Goal: Task Accomplishment & Management: Use online tool/utility

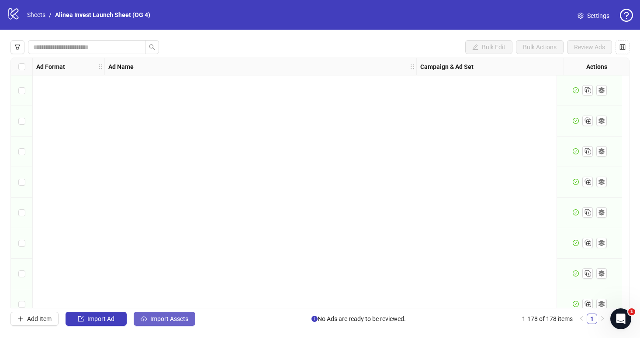
scroll to position [5213, 1784]
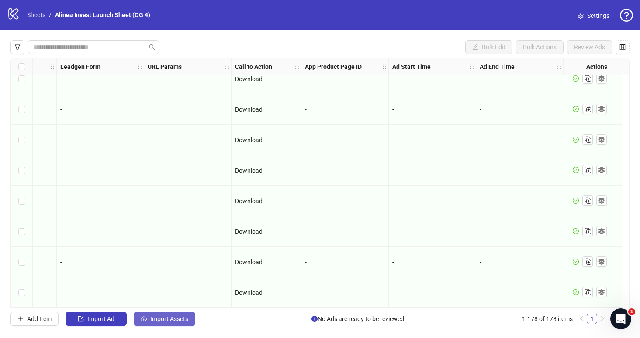
click at [167, 319] on span "Import Assets" at bounding box center [169, 319] width 38 height 7
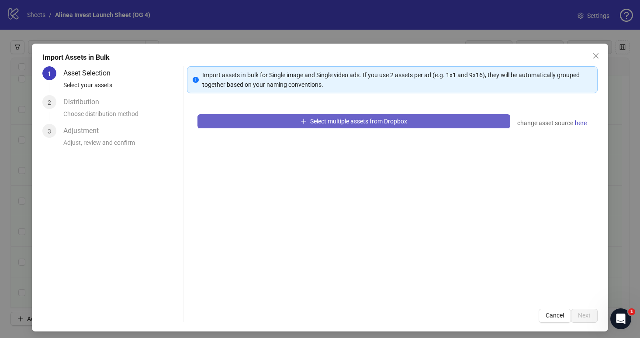
click at [227, 123] on button "Select multiple assets from Dropbox" at bounding box center [353, 121] width 313 height 14
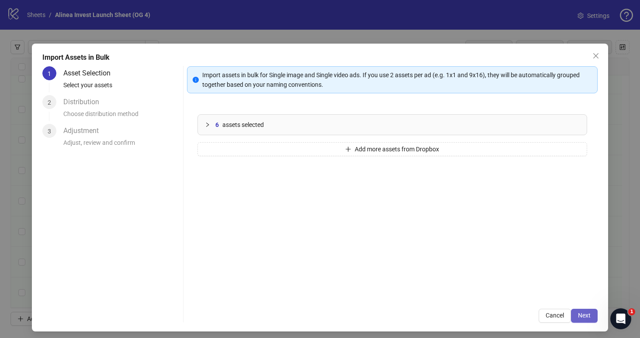
click at [575, 314] on button "Next" at bounding box center [584, 316] width 27 height 14
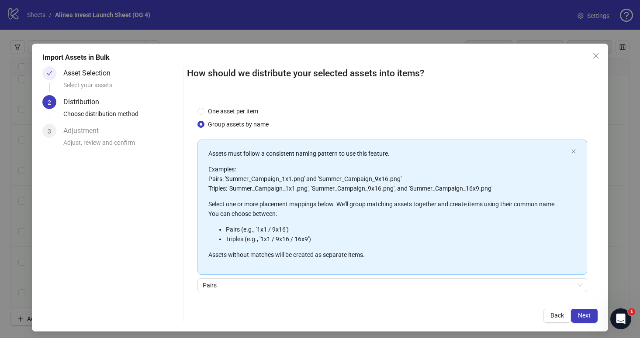
scroll to position [64, 0]
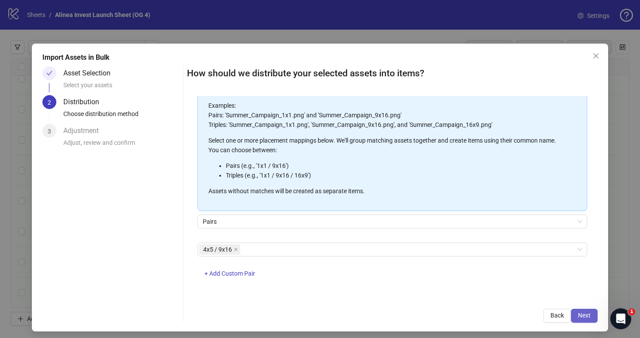
click at [579, 312] on span "Next" at bounding box center [584, 315] width 13 height 7
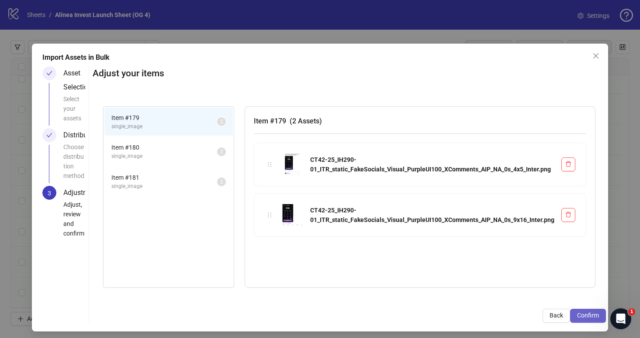
click at [579, 316] on span "Confirm" at bounding box center [588, 315] width 22 height 7
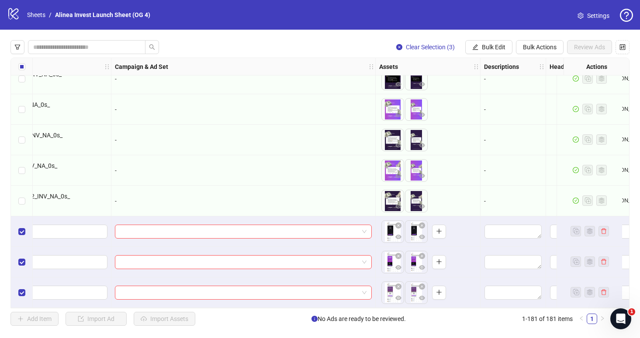
scroll to position [5304, 348]
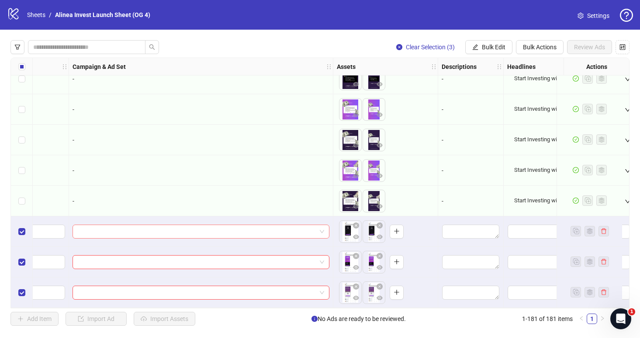
click at [325, 227] on div at bounding box center [201, 232] width 257 height 14
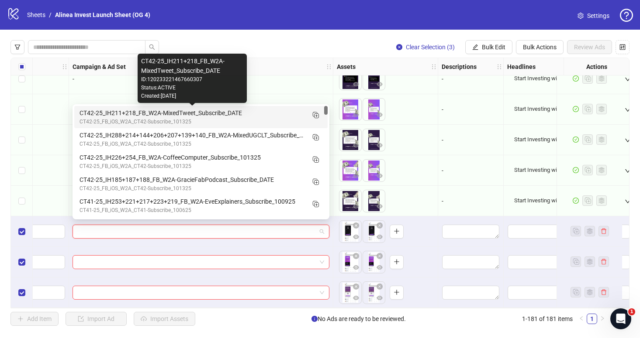
click at [243, 114] on div "CT42-25_IH211+218_FB_W2A-MixedTweet_Subscribe_DATE" at bounding box center [191, 113] width 225 height 10
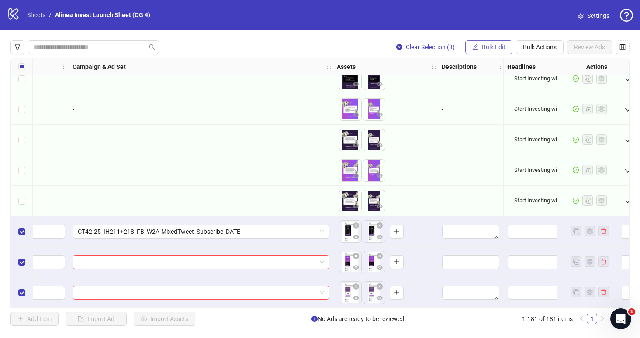
click at [477, 52] on button "Bulk Edit" at bounding box center [488, 47] width 47 height 14
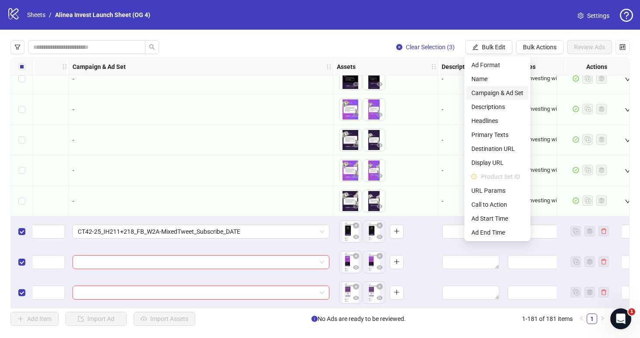
click at [490, 91] on span "Campaign & Ad Set" at bounding box center [497, 93] width 52 height 10
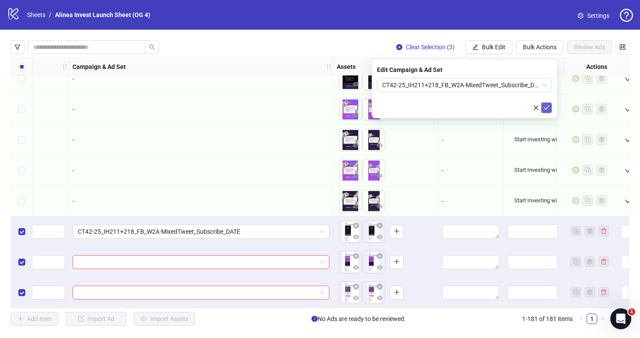
click at [549, 108] on icon "check" at bounding box center [546, 108] width 6 height 6
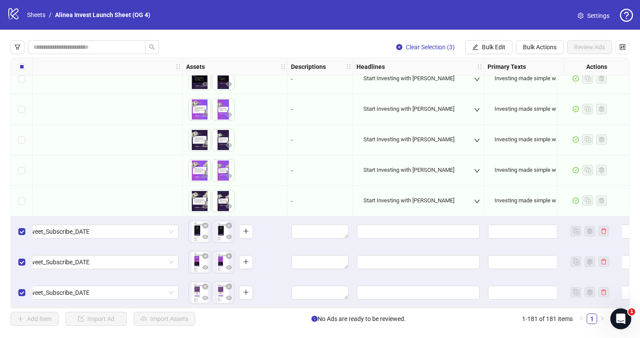
scroll to position [5304, 576]
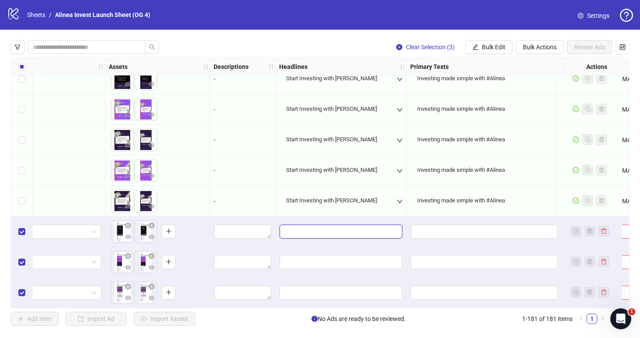
click at [357, 225] on input "Edit values" at bounding box center [341, 232] width 123 height 14
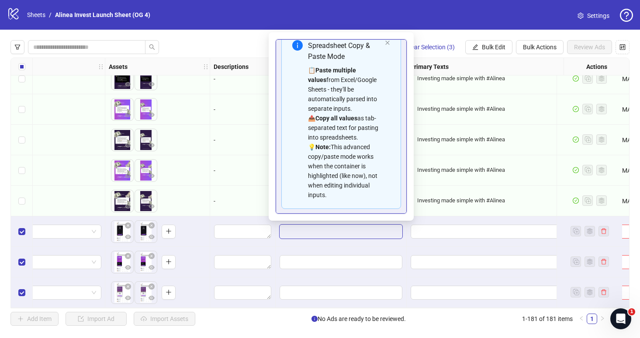
scroll to position [50, 0]
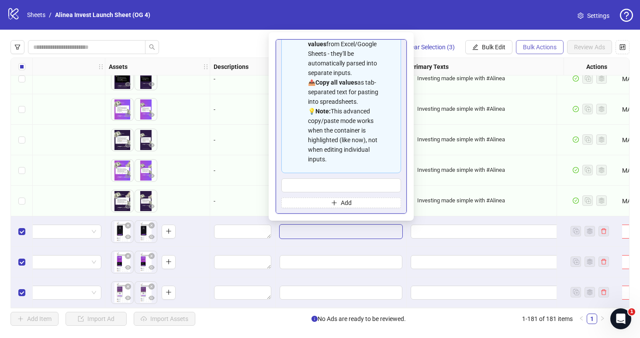
click at [542, 54] on button "Bulk Actions" at bounding box center [540, 47] width 48 height 14
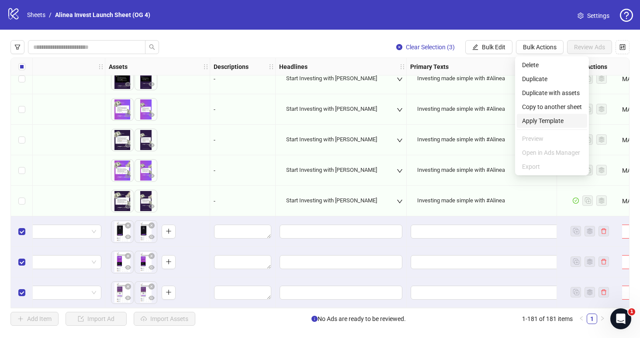
click at [541, 124] on span "Apply Template" at bounding box center [552, 121] width 60 height 10
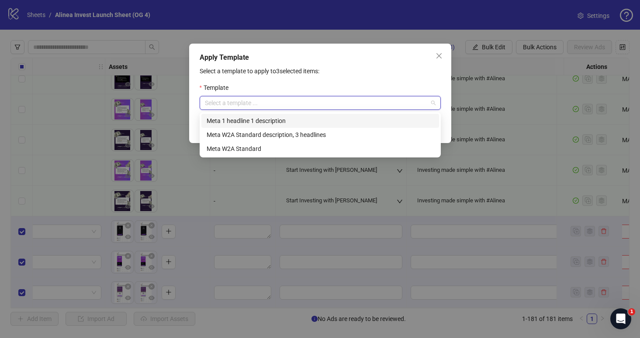
click at [345, 104] on input "search" at bounding box center [316, 103] width 223 height 13
click at [295, 121] on div "Meta 1 headline 1 description" at bounding box center [320, 121] width 227 height 10
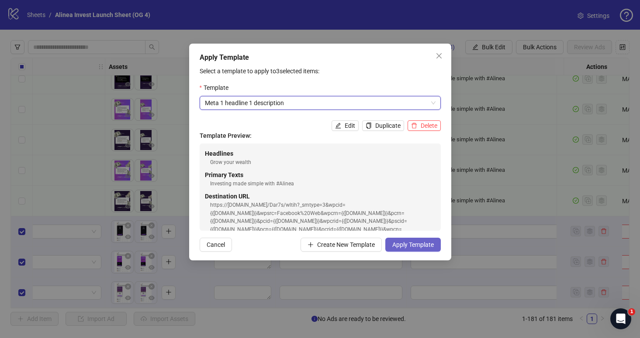
click at [412, 246] on span "Apply Template" at bounding box center [412, 245] width 41 height 7
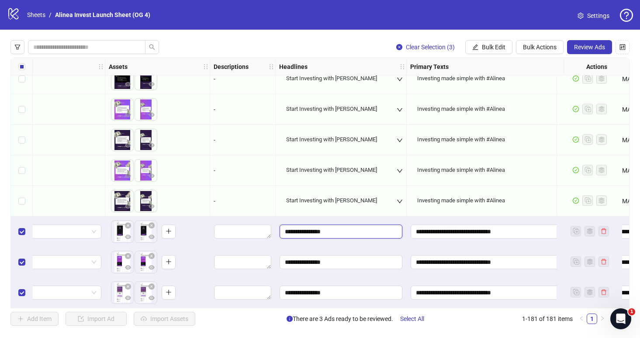
click at [360, 225] on input "**********" at bounding box center [341, 232] width 123 height 14
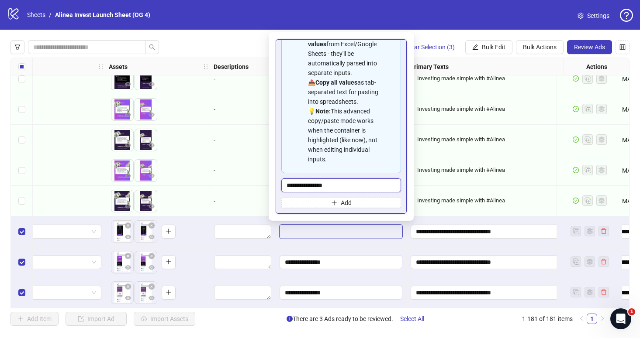
click at [346, 183] on input "**********" at bounding box center [341, 186] width 120 height 14
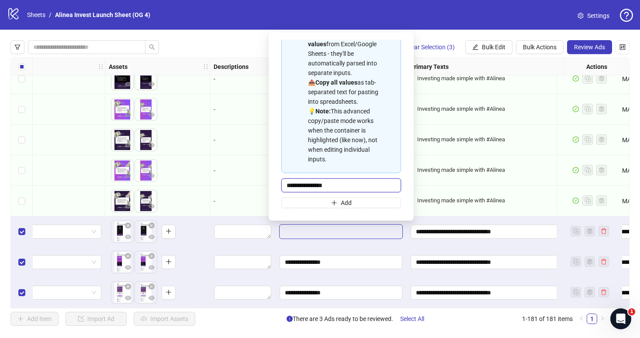
click at [346, 183] on input "**********" at bounding box center [341, 186] width 120 height 14
type input "**********"
click at [490, 52] on button "Bulk Edit" at bounding box center [488, 47] width 47 height 14
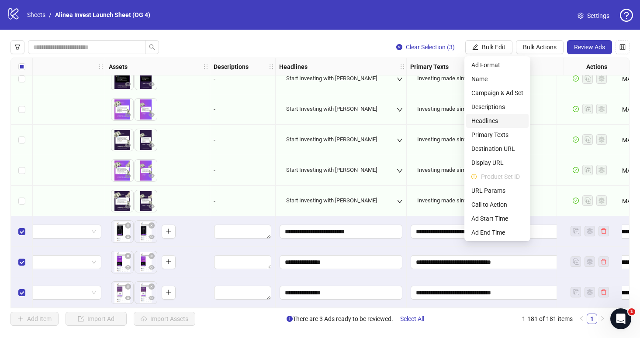
click at [490, 124] on span "Headlines" at bounding box center [497, 121] width 52 height 10
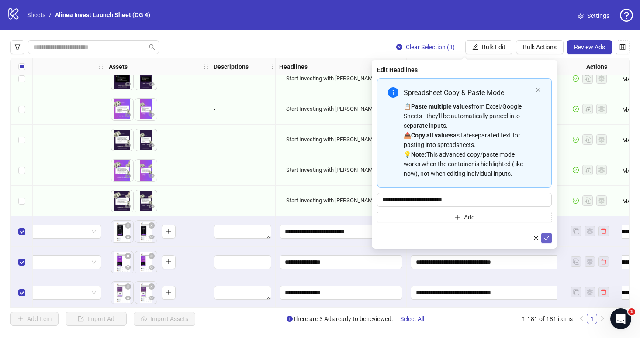
click at [546, 237] on icon "check" at bounding box center [546, 238] width 6 height 6
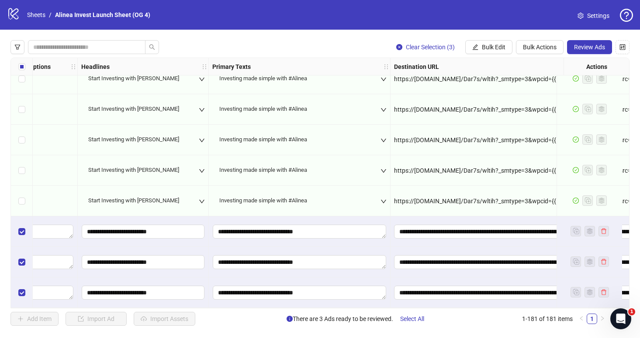
scroll to position [5304, 763]
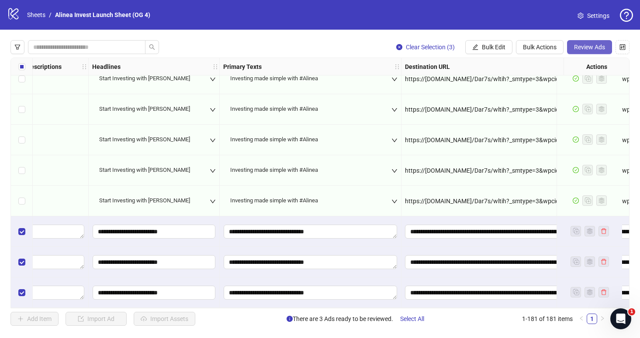
click at [595, 52] on button "Review Ads" at bounding box center [589, 47] width 45 height 14
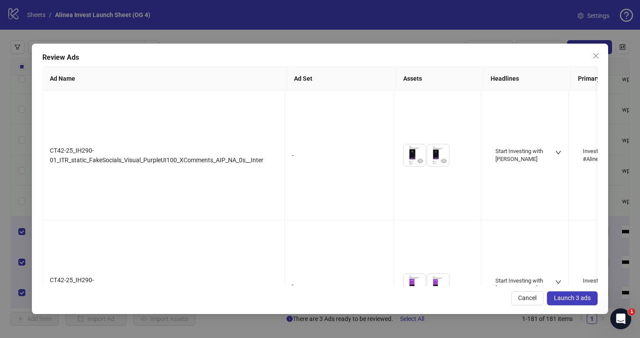
click at [551, 299] on button "Launch 3 ads" at bounding box center [572, 299] width 51 height 14
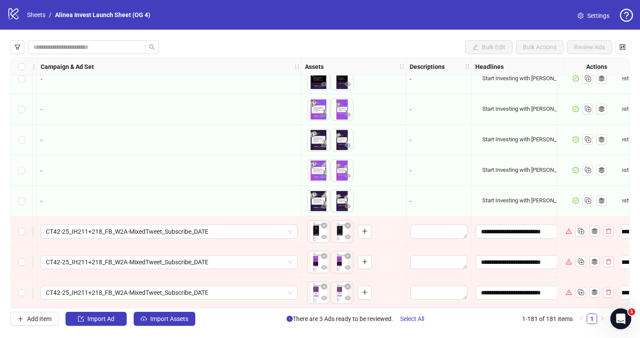
scroll to position [5304, 381]
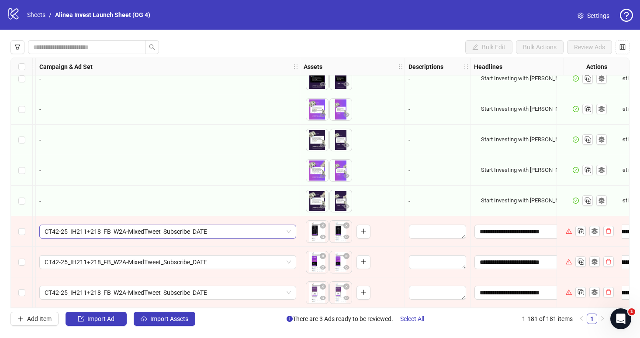
click at [289, 226] on span "CT42-25_IH211+218_FB_W2A-MixedTweet_Subscribe_DATE" at bounding box center [168, 231] width 246 height 13
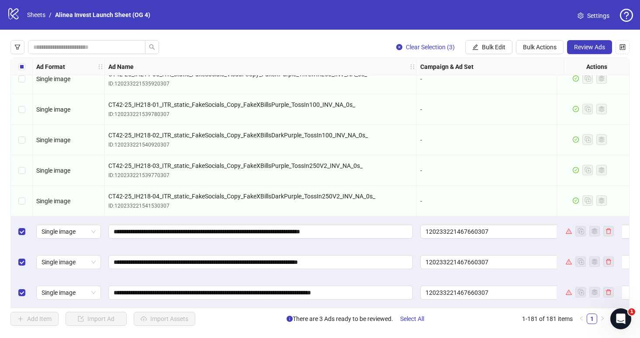
scroll to position [5304, 250]
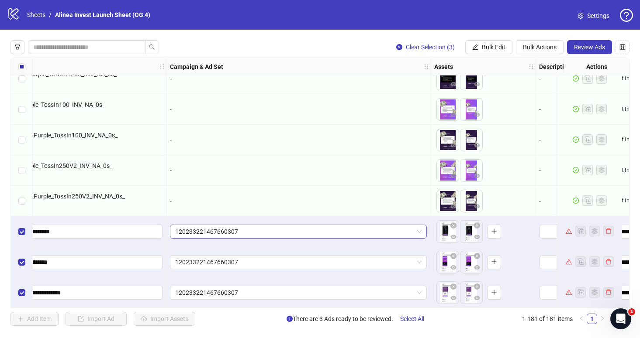
click at [419, 227] on span "120233221467660307" at bounding box center [298, 231] width 246 height 13
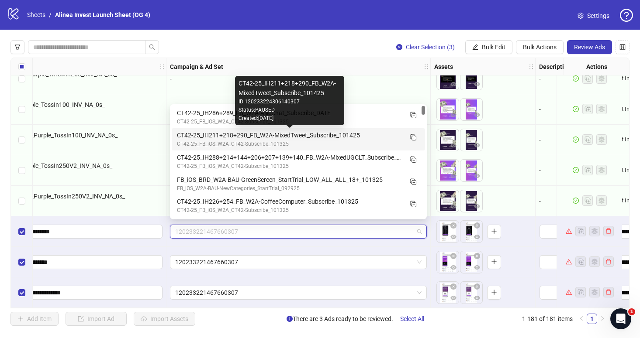
click at [333, 133] on div "CT42-25_IH211+218+290_FB_W2A-MixedTweet_Subscribe_101425" at bounding box center [289, 136] width 225 height 10
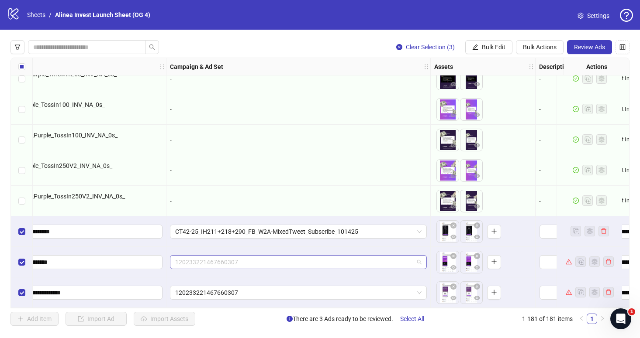
click at [421, 259] on span "120233221467660307" at bounding box center [298, 262] width 246 height 13
click at [486, 51] on span "Bulk Edit" at bounding box center [494, 47] width 24 height 7
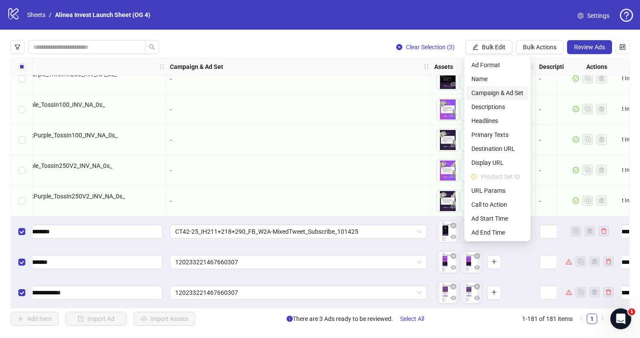
click at [501, 94] on span "Campaign & Ad Set" at bounding box center [497, 93] width 52 height 10
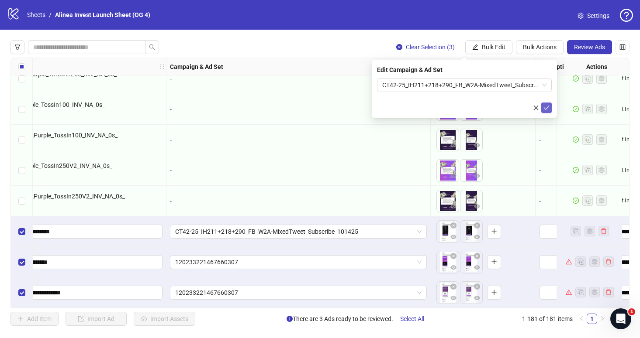
click at [548, 107] on icon "check" at bounding box center [546, 108] width 6 height 6
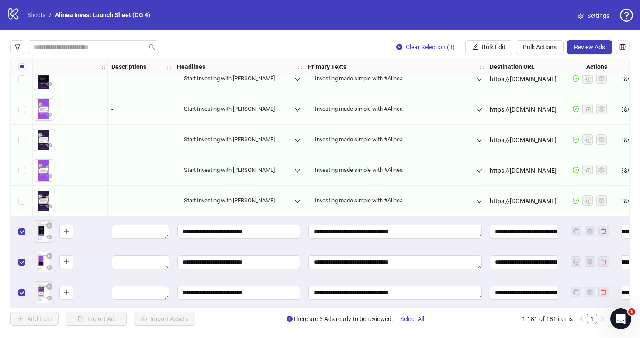
scroll to position [5304, 752]
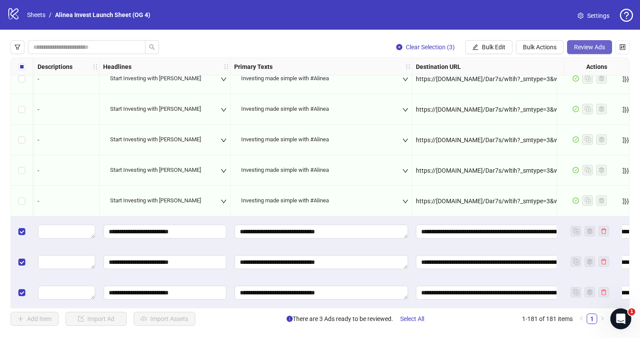
click at [597, 44] on span "Review Ads" at bounding box center [589, 47] width 31 height 7
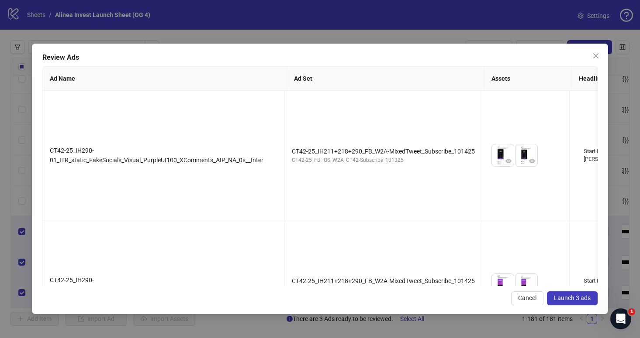
click at [566, 297] on span "Launch 3 ads" at bounding box center [572, 298] width 37 height 7
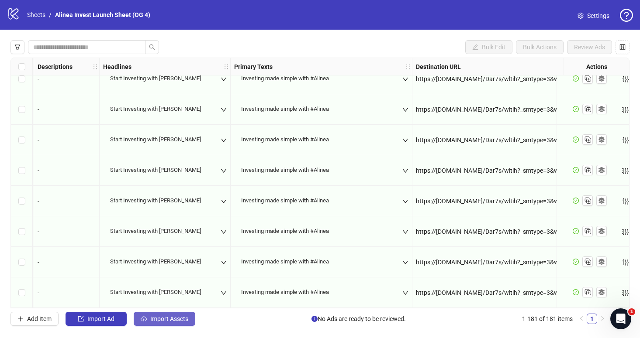
click at [164, 322] on span "Import Assets" at bounding box center [169, 319] width 38 height 7
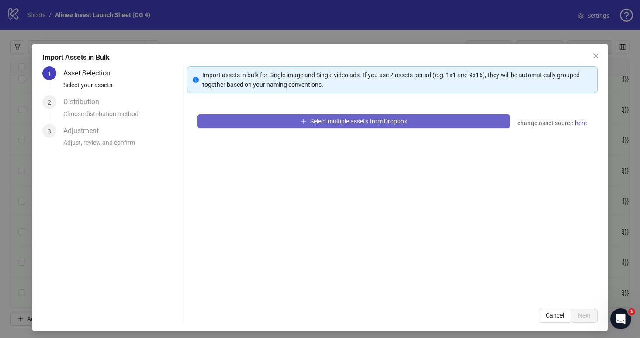
click at [303, 123] on icon "plus" at bounding box center [303, 121] width 0 height 5
click at [333, 117] on button "Select multiple assets from Dropbox" at bounding box center [353, 121] width 313 height 14
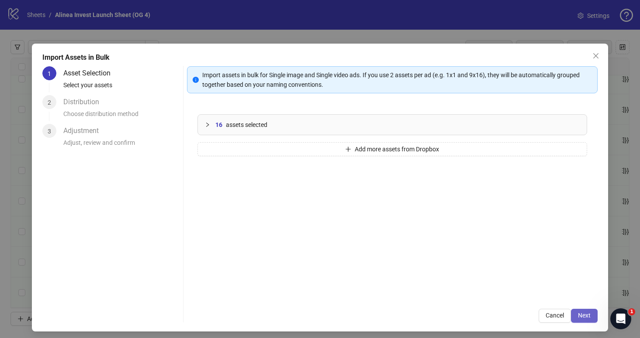
click at [577, 312] on button "Next" at bounding box center [584, 316] width 27 height 14
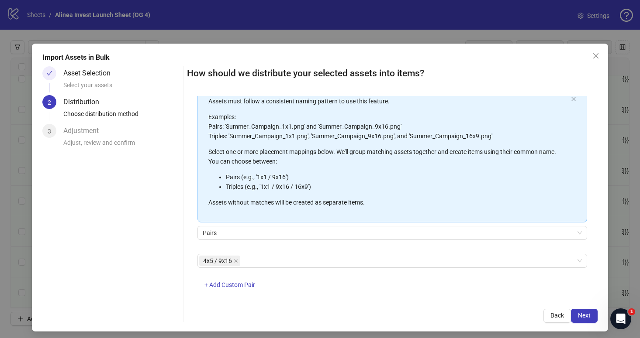
scroll to position [64, 0]
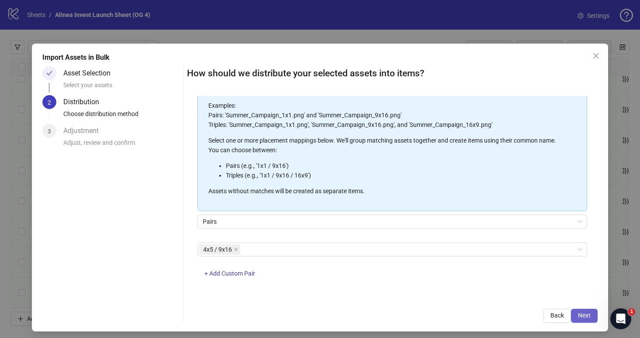
click at [589, 317] on span "Next" at bounding box center [584, 315] width 13 height 7
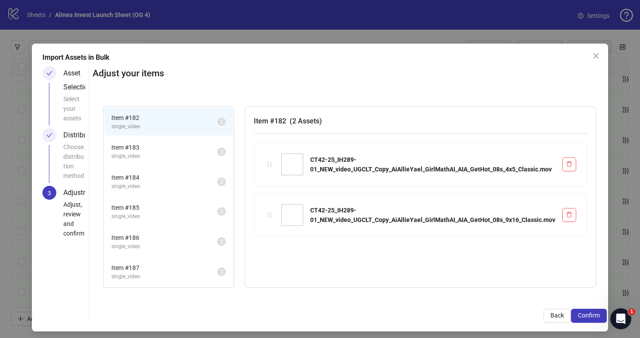
scroll to position [90, 0]
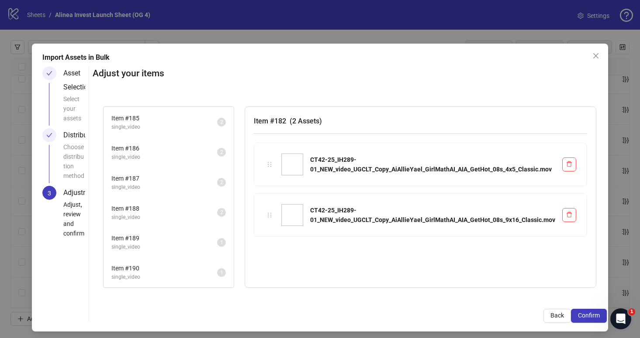
click at [153, 246] on span "single_video" at bounding box center [164, 247] width 106 height 8
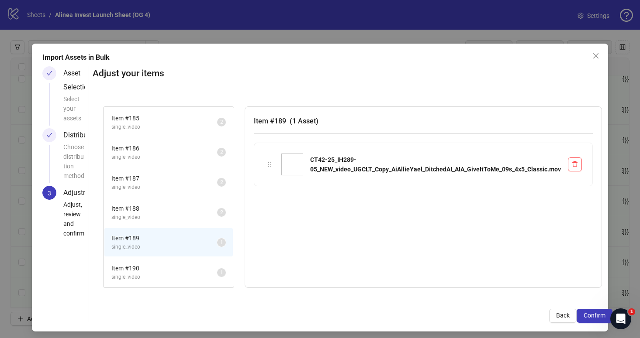
click at [157, 279] on span "single_video" at bounding box center [164, 277] width 106 height 8
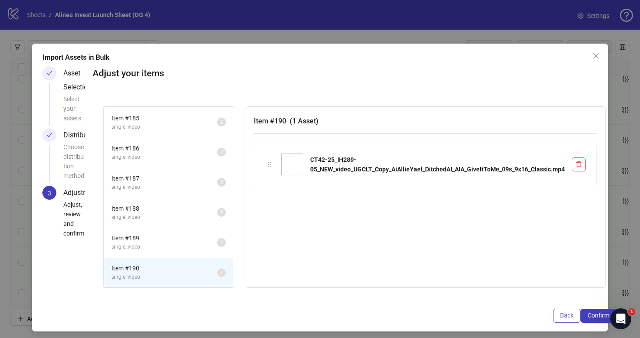
click at [560, 312] on button "Back" at bounding box center [567, 316] width 28 height 14
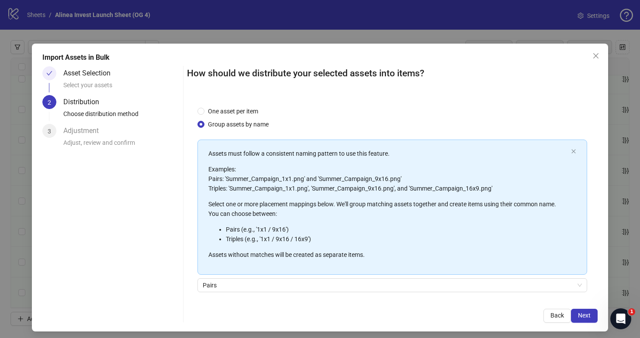
scroll to position [9, 0]
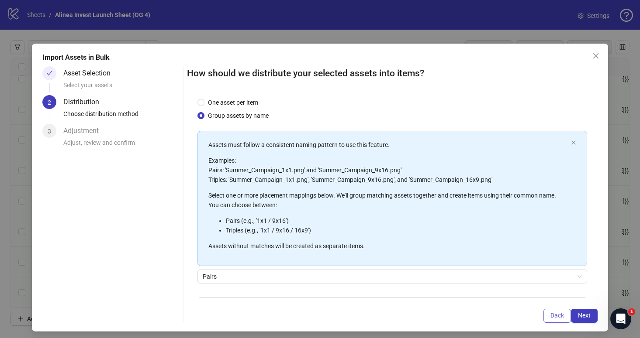
click at [556, 313] on span "Back" at bounding box center [557, 315] width 14 height 7
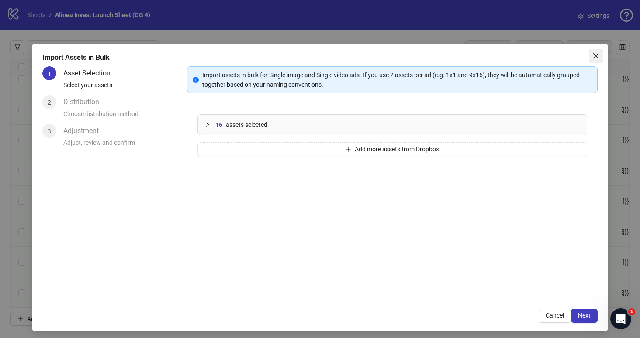
click at [594, 54] on icon "close" at bounding box center [595, 55] width 7 height 7
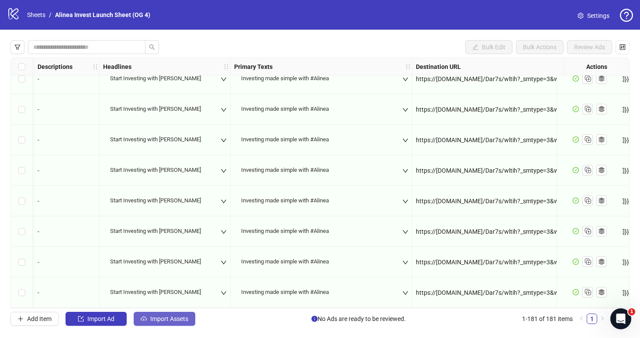
click at [180, 317] on span "Import Assets" at bounding box center [169, 319] width 38 height 7
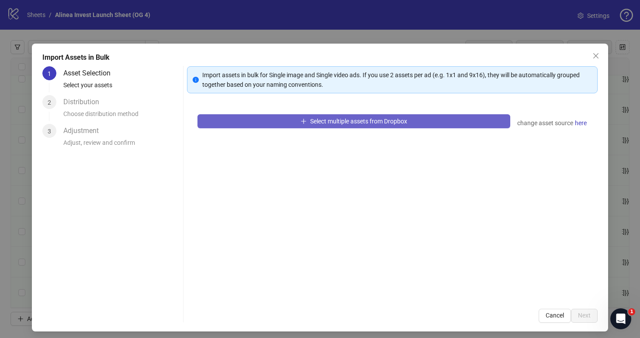
click at [279, 121] on button "Select multiple assets from Dropbox" at bounding box center [353, 121] width 313 height 14
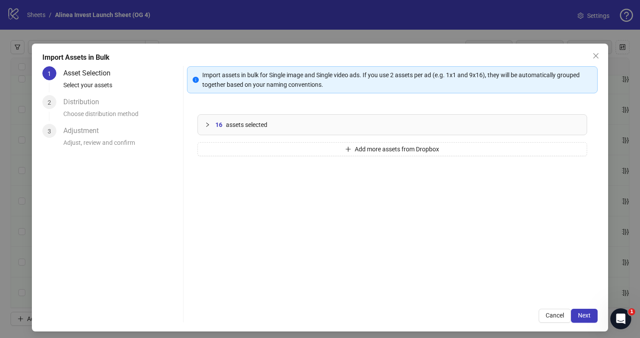
click at [452, 278] on div "16 assets selected Add more assets from Dropbox" at bounding box center [392, 201] width 411 height 195
click at [581, 316] on span "Next" at bounding box center [584, 315] width 13 height 7
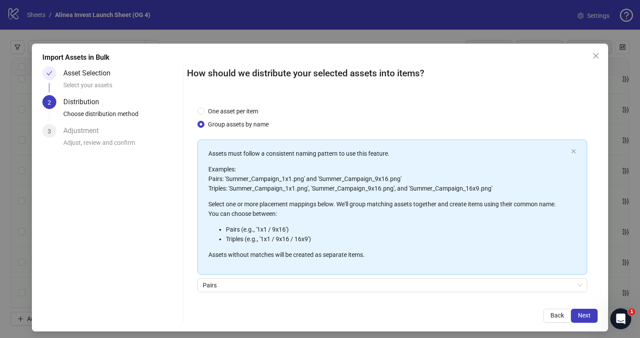
scroll to position [64, 0]
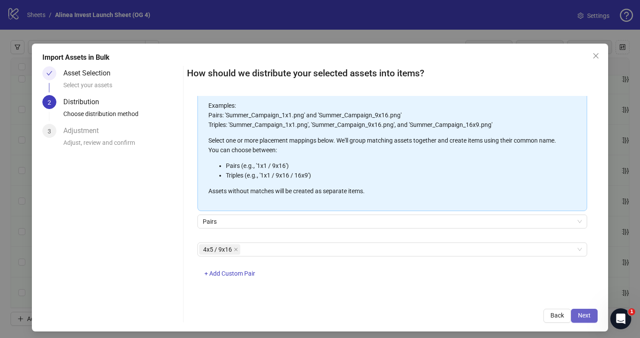
click at [580, 317] on span "Next" at bounding box center [584, 315] width 13 height 7
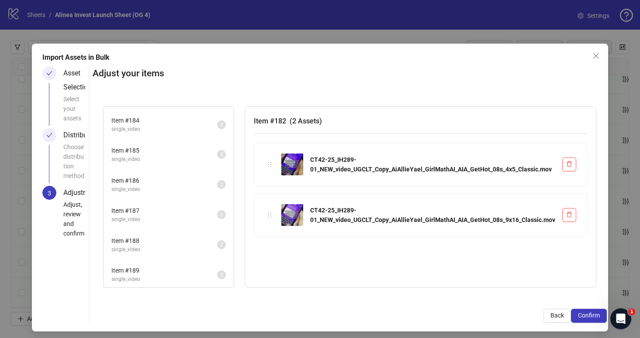
scroll to position [60, 0]
click at [586, 311] on button "Confirm" at bounding box center [589, 316] width 36 height 14
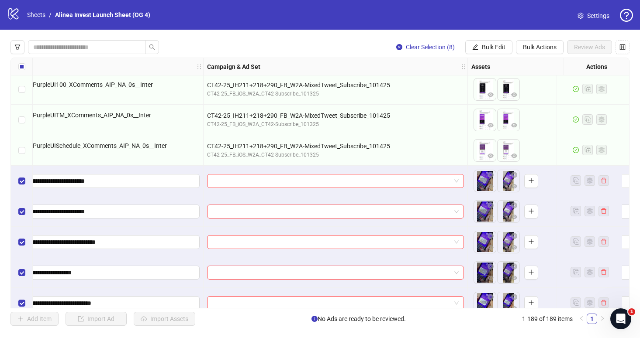
scroll to position [5443, 251]
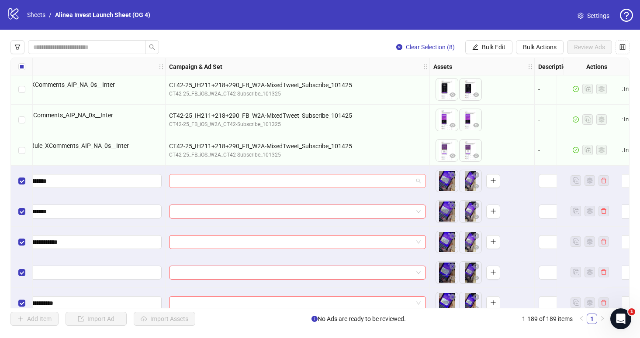
click at [417, 180] on span at bounding box center [297, 181] width 246 height 13
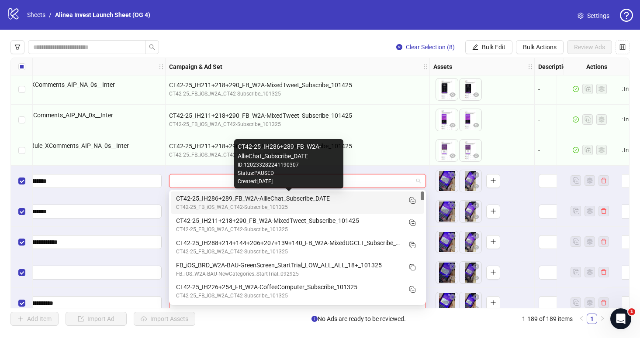
click at [353, 199] on div "CT42-25_IH286+289_FB_W2A-AllieChat_Subscribe_DATE" at bounding box center [288, 199] width 225 height 10
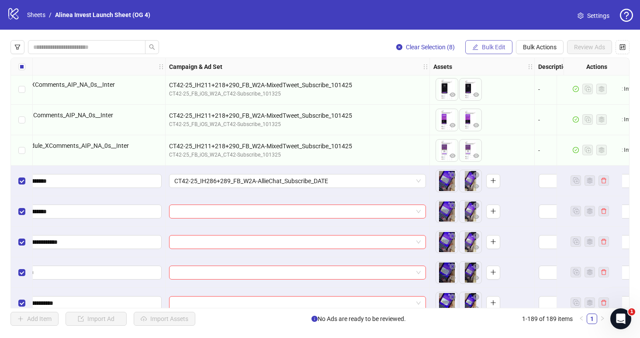
click at [480, 45] on button "Bulk Edit" at bounding box center [488, 47] width 47 height 14
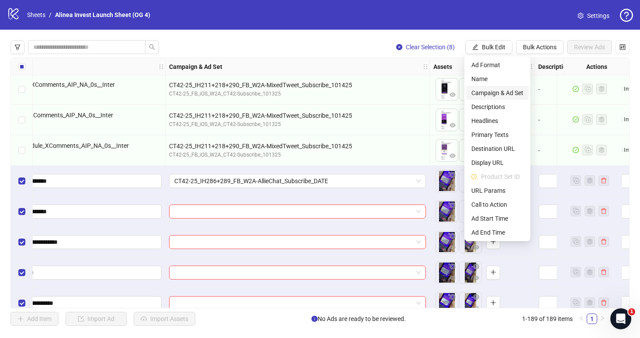
click at [490, 92] on span "Campaign & Ad Set" at bounding box center [497, 93] width 52 height 10
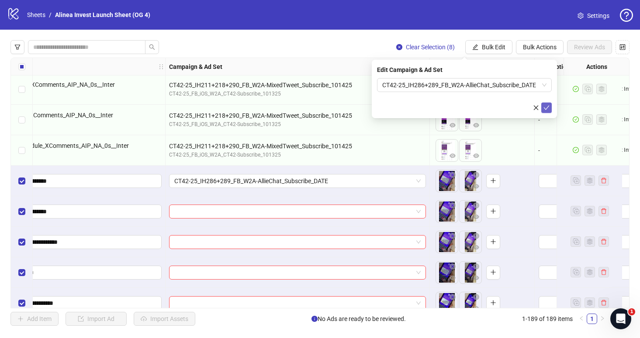
click at [548, 107] on icon "check" at bounding box center [547, 108] width 6 height 4
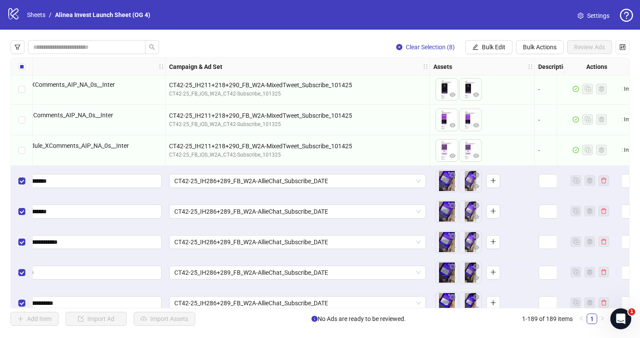
scroll to position [5443, 558]
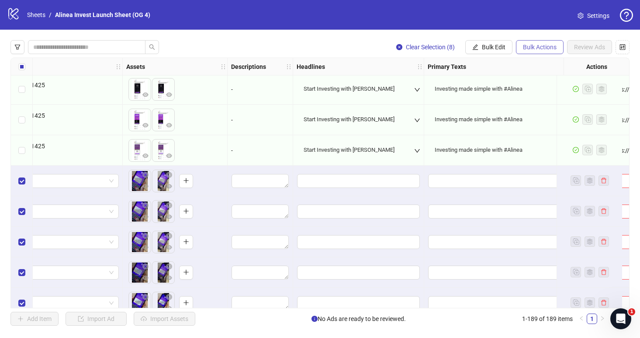
click at [520, 45] on button "Bulk Actions" at bounding box center [540, 47] width 48 height 14
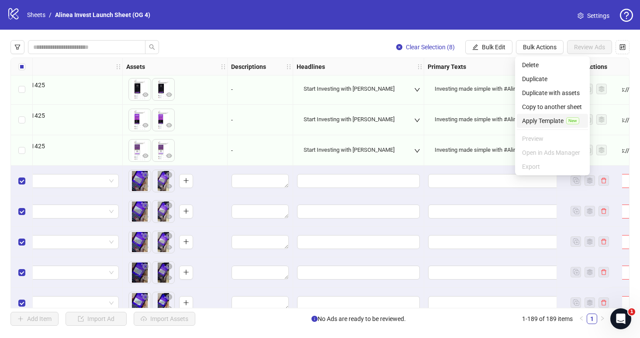
click at [535, 119] on span "Apply Template" at bounding box center [542, 121] width 41 height 10
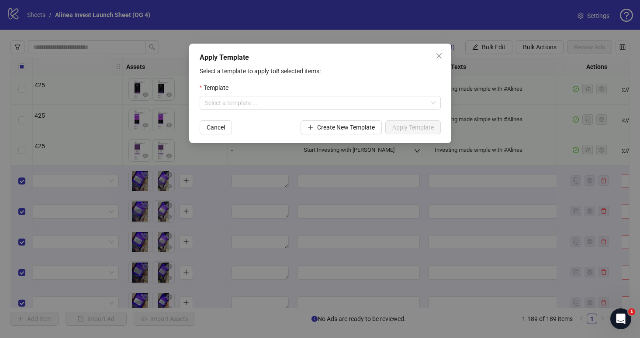
click at [311, 91] on div "Template" at bounding box center [320, 89] width 241 height 13
click at [297, 102] on input "search" at bounding box center [316, 103] width 223 height 13
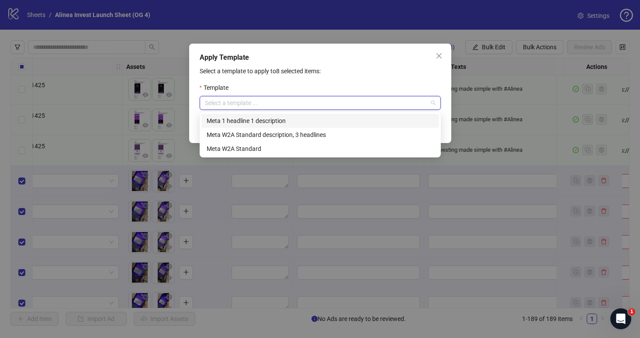
click at [280, 119] on div "Meta 1 headline 1 description" at bounding box center [320, 121] width 227 height 10
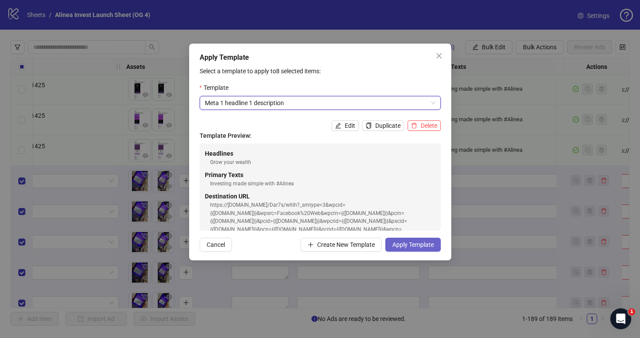
click at [400, 245] on span "Apply Template" at bounding box center [412, 245] width 41 height 7
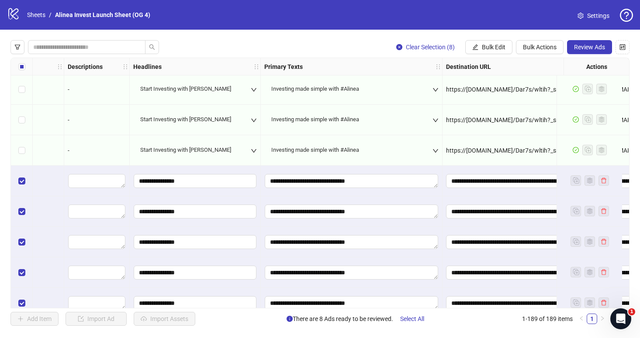
scroll to position [5443, 701]
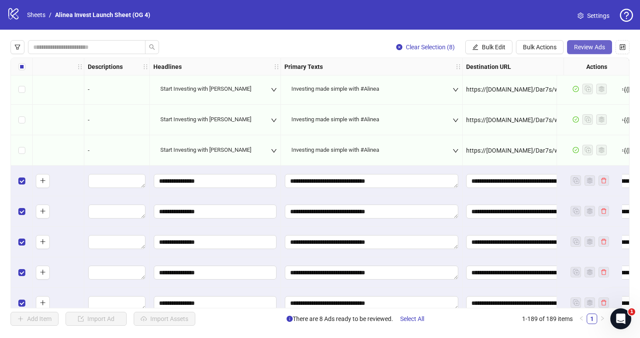
click at [579, 52] on button "Review Ads" at bounding box center [589, 47] width 45 height 14
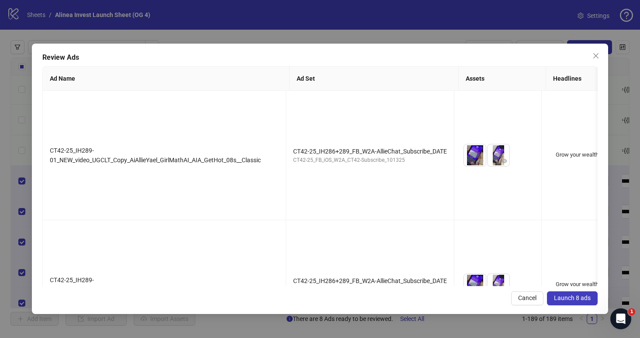
click at [556, 293] on button "Launch 8 ads" at bounding box center [572, 299] width 51 height 14
